Goal: Transaction & Acquisition: Purchase product/service

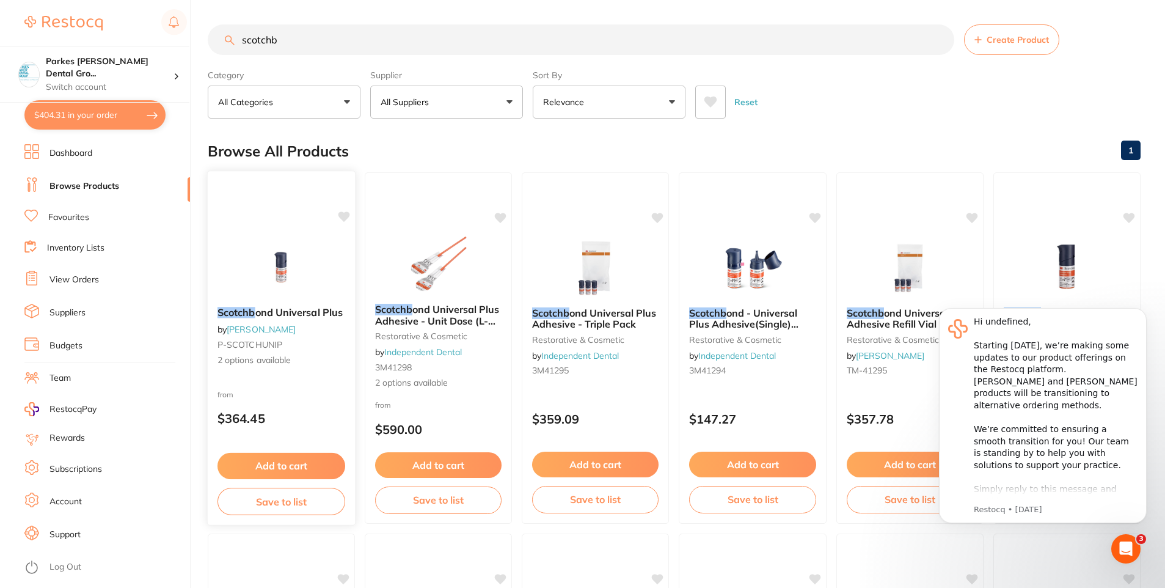
type input "scotchb"
click at [312, 350] on div "Scotchb ond Universal Plus by [PERSON_NAME] P-SCOTCHUNIP 2 options available" at bounding box center [282, 336] width 148 height 79
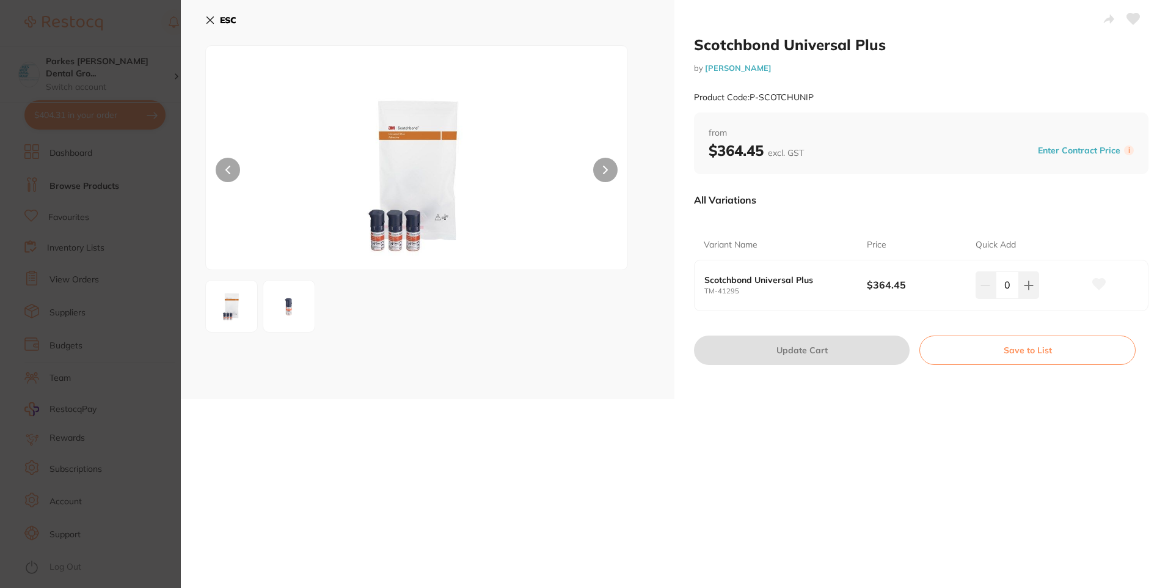
click at [221, 23] on b "ESC" at bounding box center [228, 20] width 16 height 11
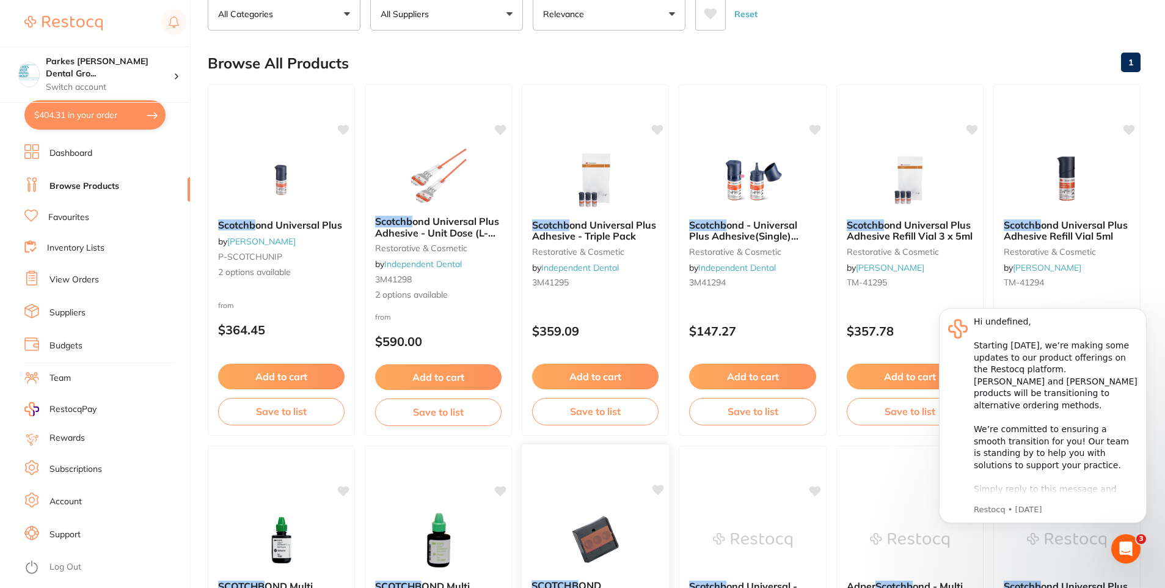
scroll to position [309, 0]
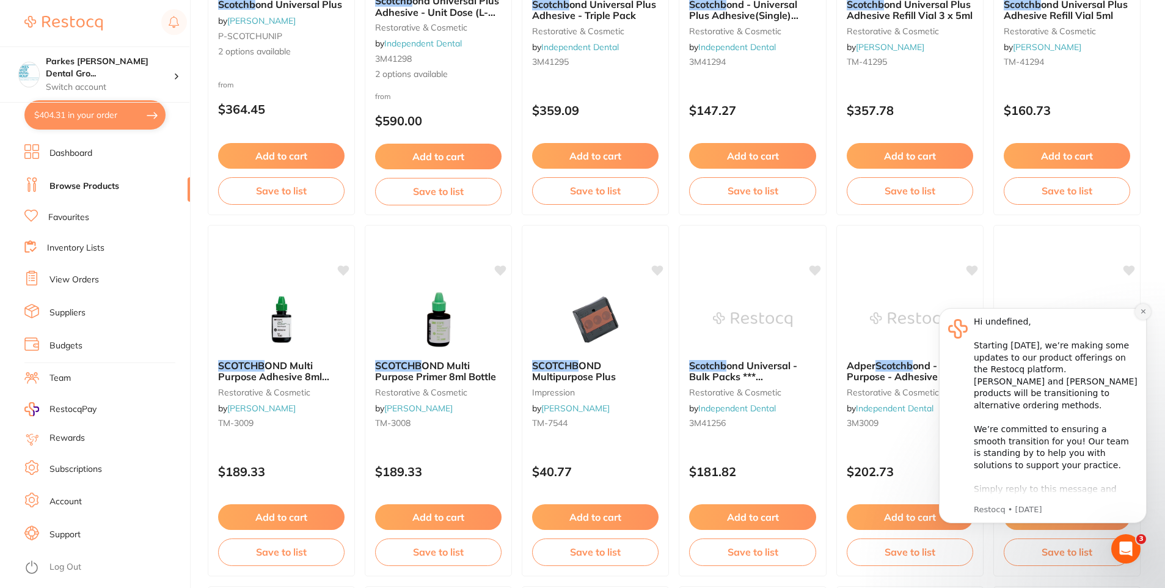
click at [1142, 308] on icon "Dismiss notification" at bounding box center [1143, 311] width 7 height 7
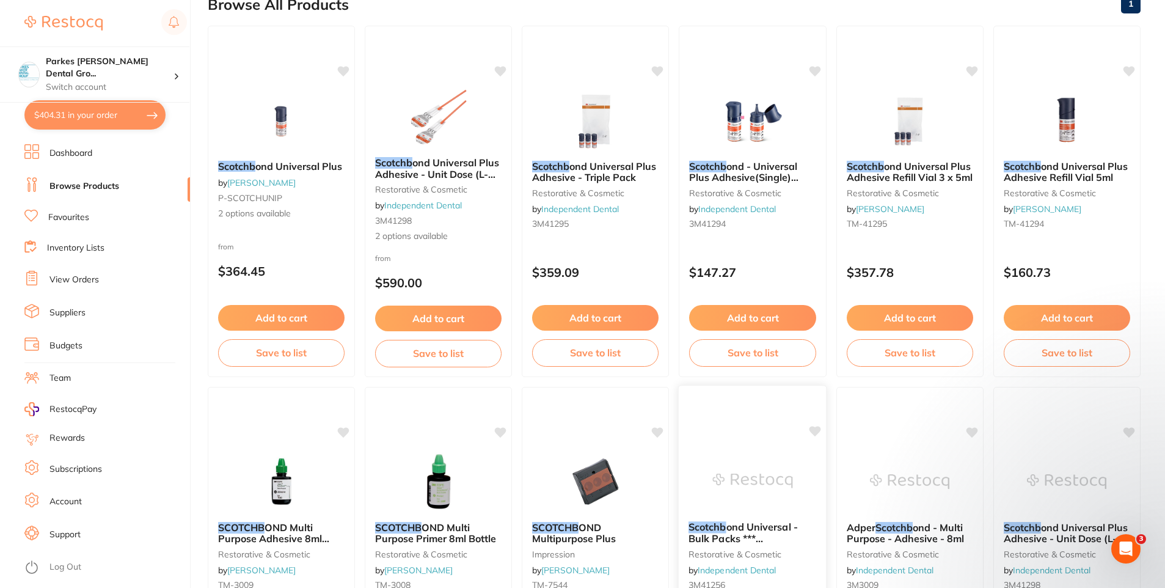
scroll to position [125, 0]
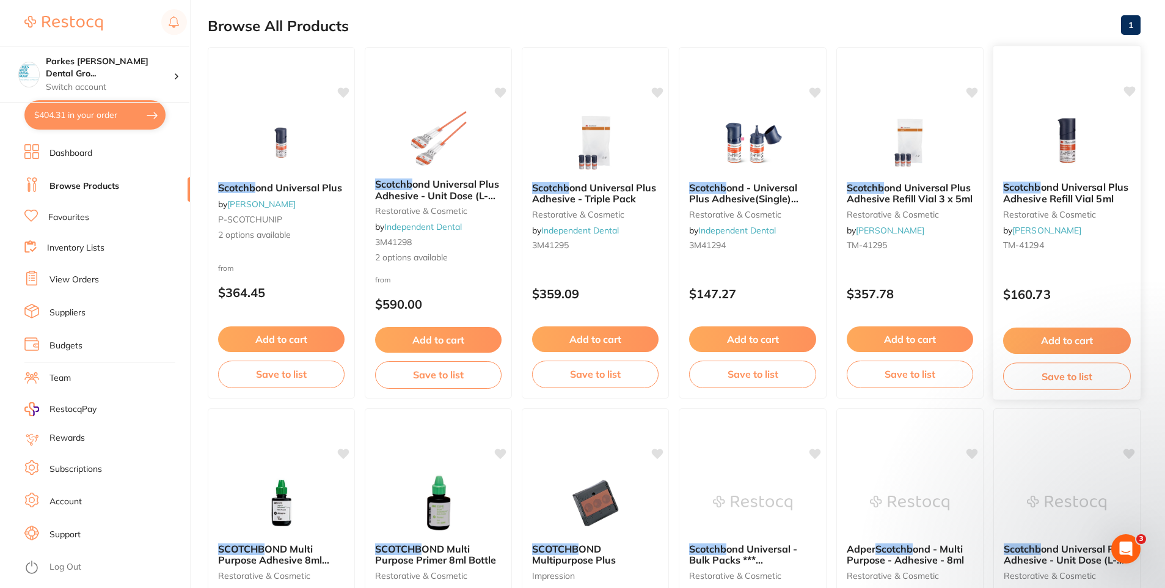
click at [1070, 336] on button "Add to cart" at bounding box center [1067, 340] width 128 height 26
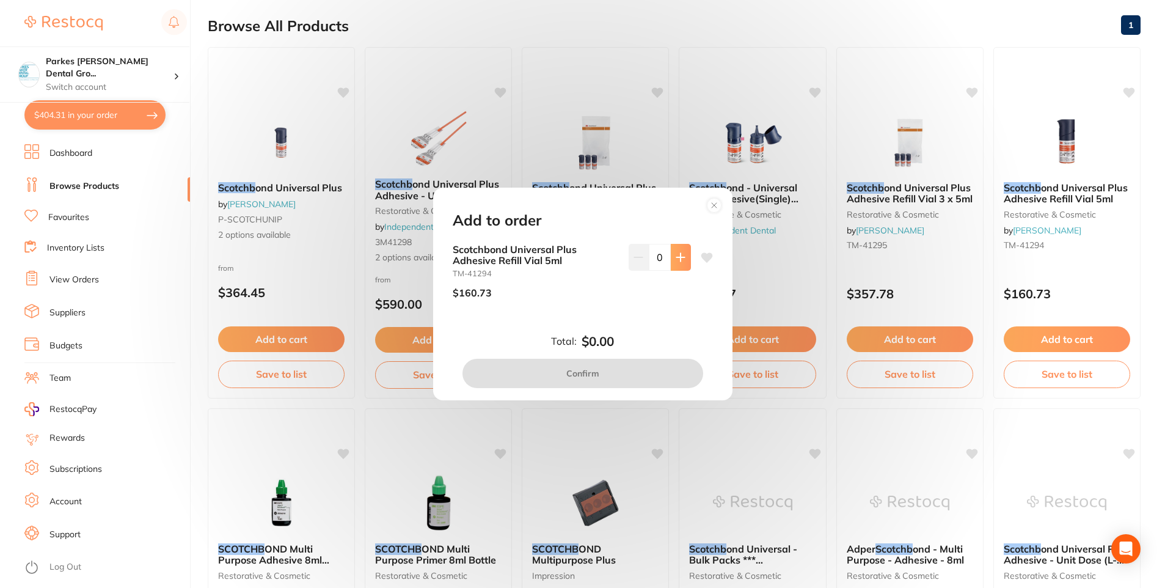
click at [680, 259] on icon at bounding box center [681, 257] width 10 height 10
type input "1"
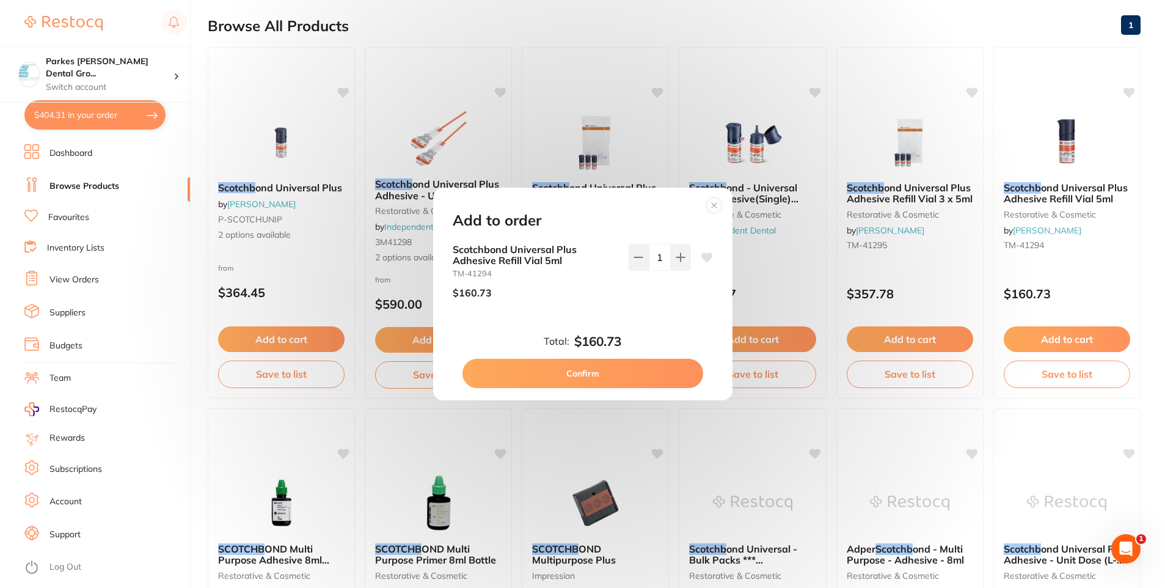
scroll to position [0, 0]
click at [618, 367] on button "Confirm" at bounding box center [582, 373] width 241 height 29
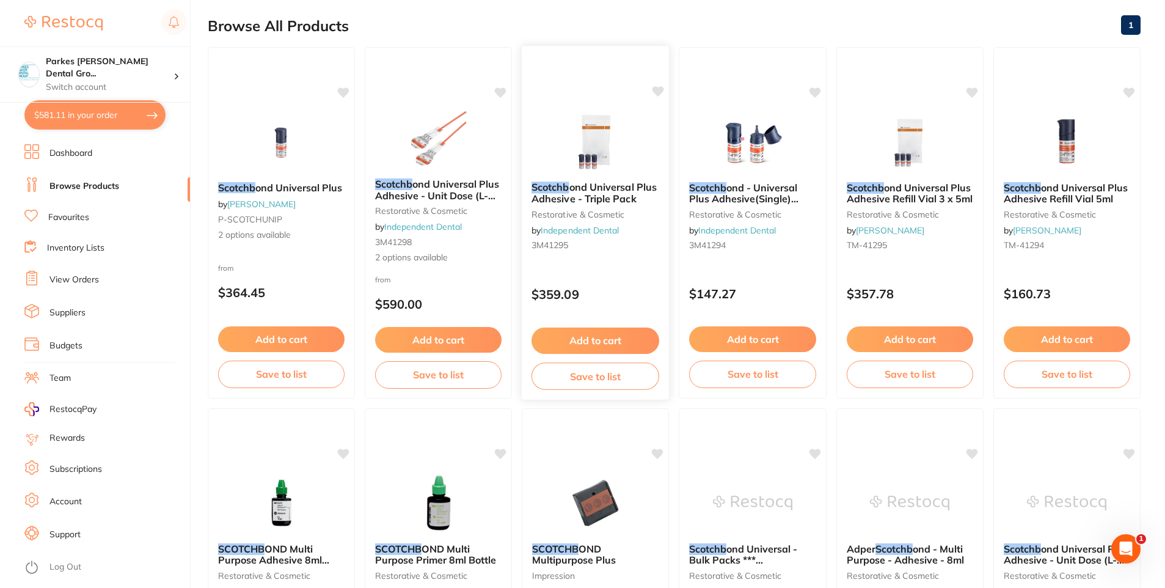
click at [612, 367] on button "Save to list" at bounding box center [596, 375] width 128 height 27
